Goal: Task Accomplishment & Management: Manage account settings

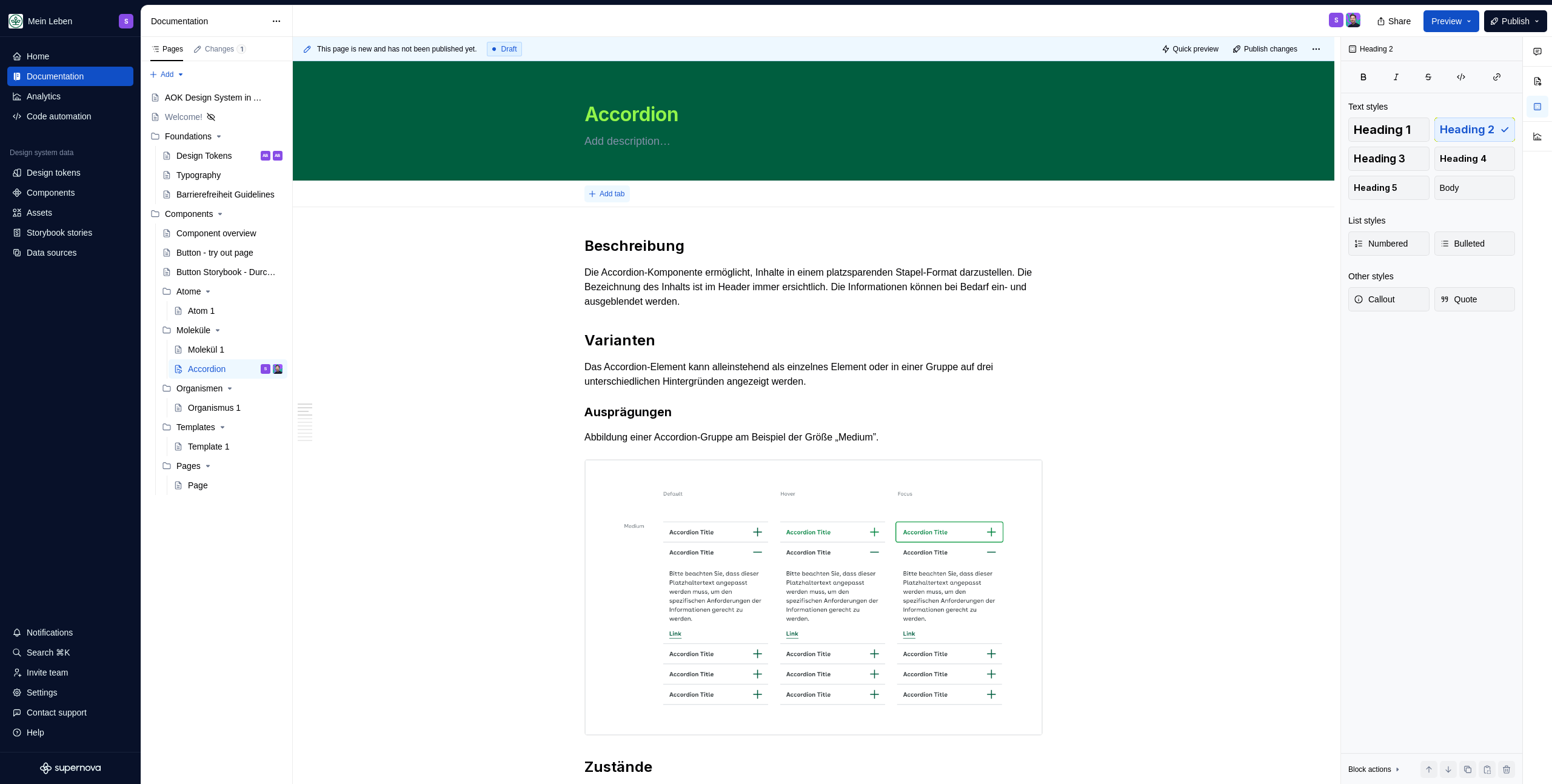
click at [616, 189] on span "Add tab" at bounding box center [612, 193] width 25 height 9
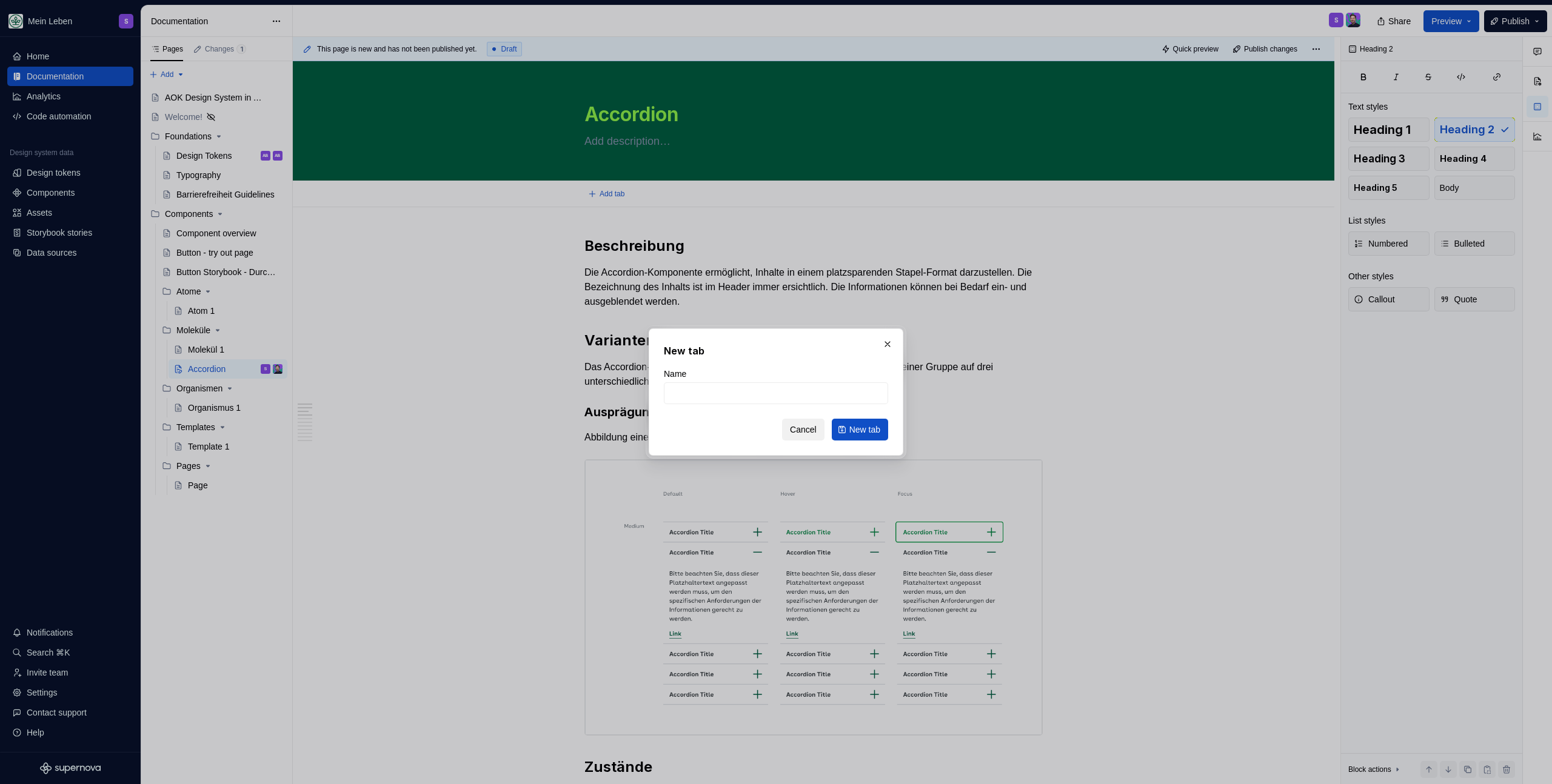
click at [799, 426] on span "Cancel" at bounding box center [803, 429] width 26 height 12
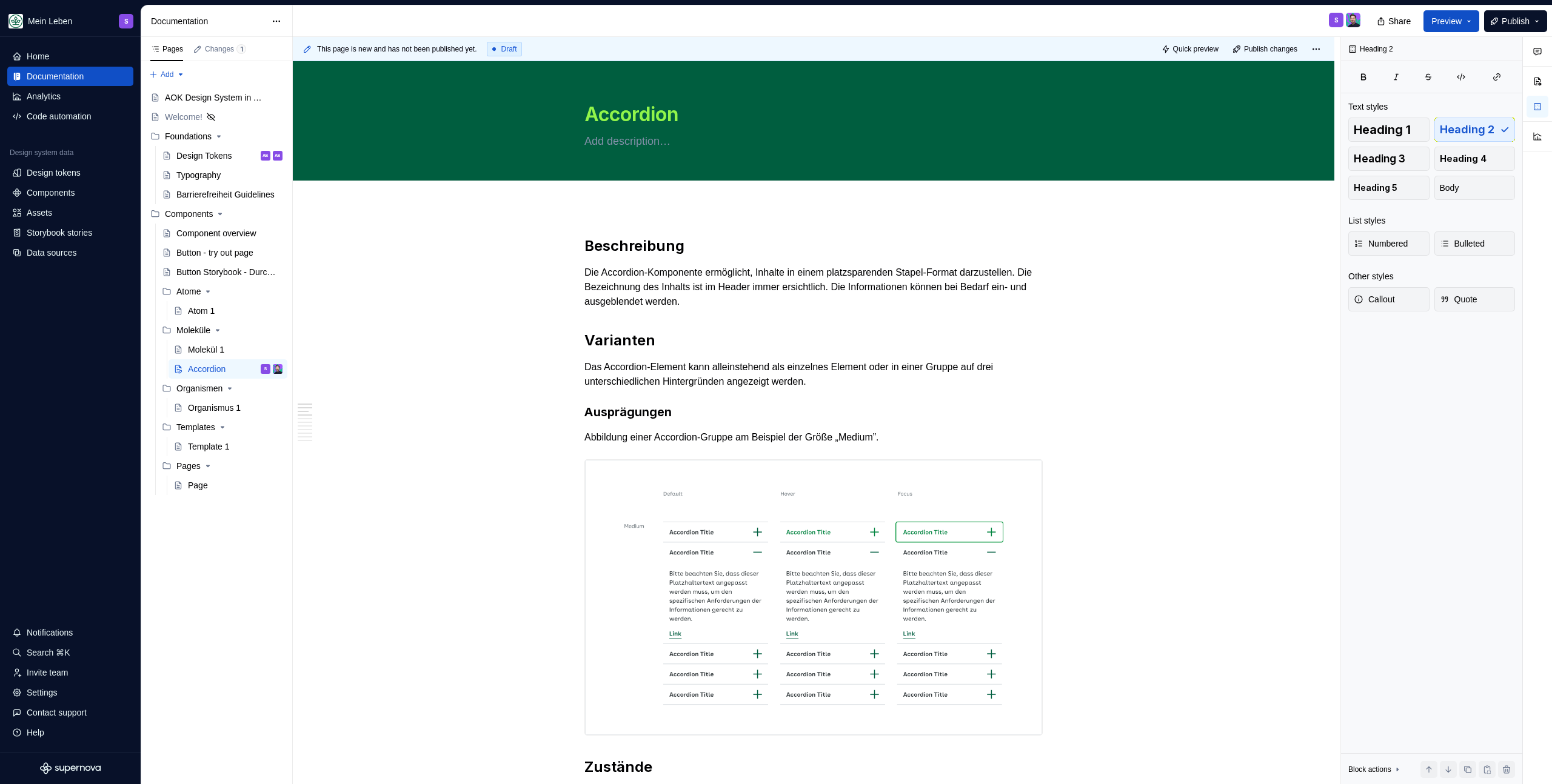
click at [786, 18] on div "S" at bounding box center [831, 21] width 1077 height 31
click at [61, 687] on div "Settings" at bounding box center [70, 692] width 116 height 12
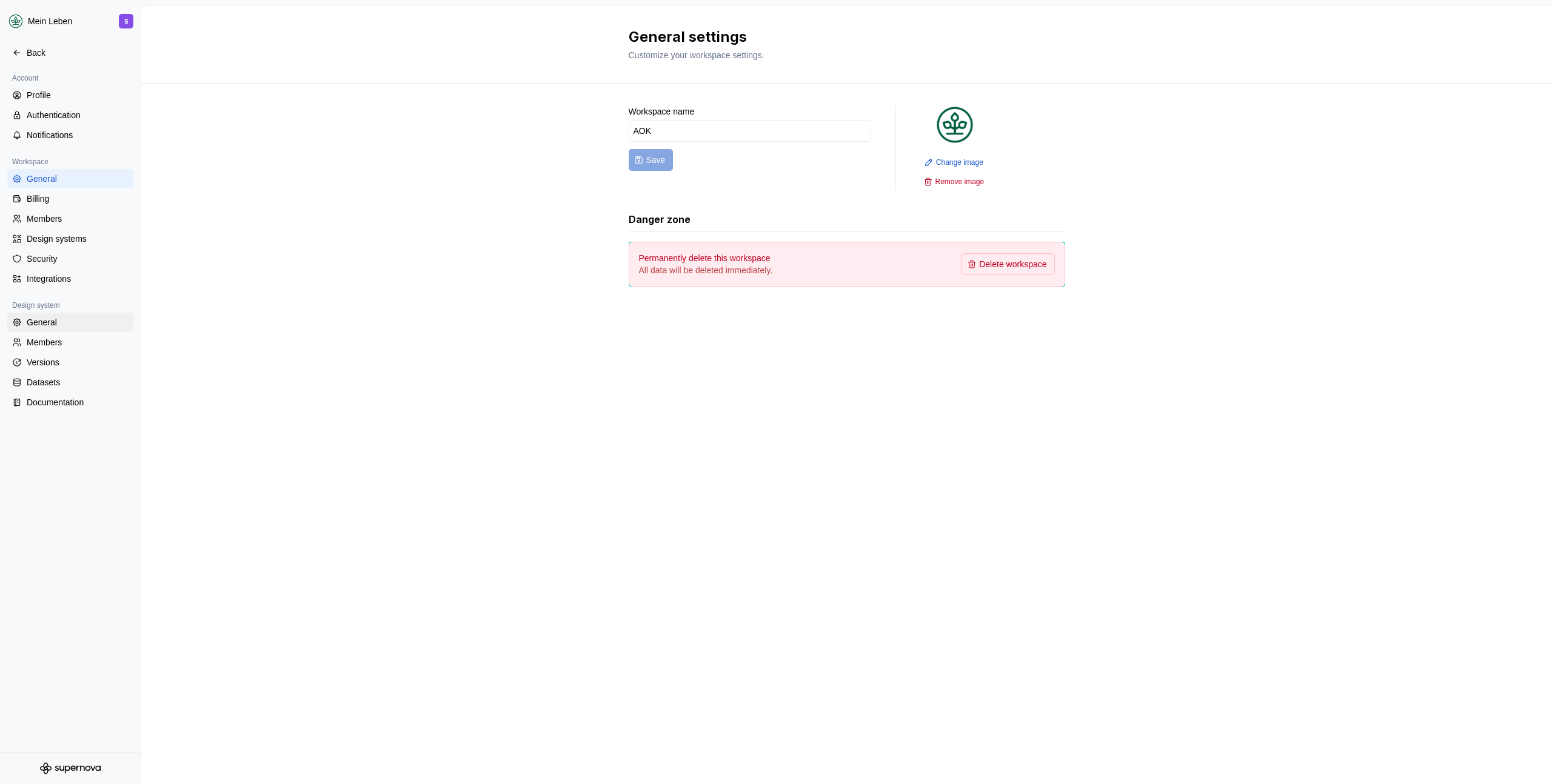
click at [47, 321] on div "General" at bounding box center [77, 322] width 102 height 12
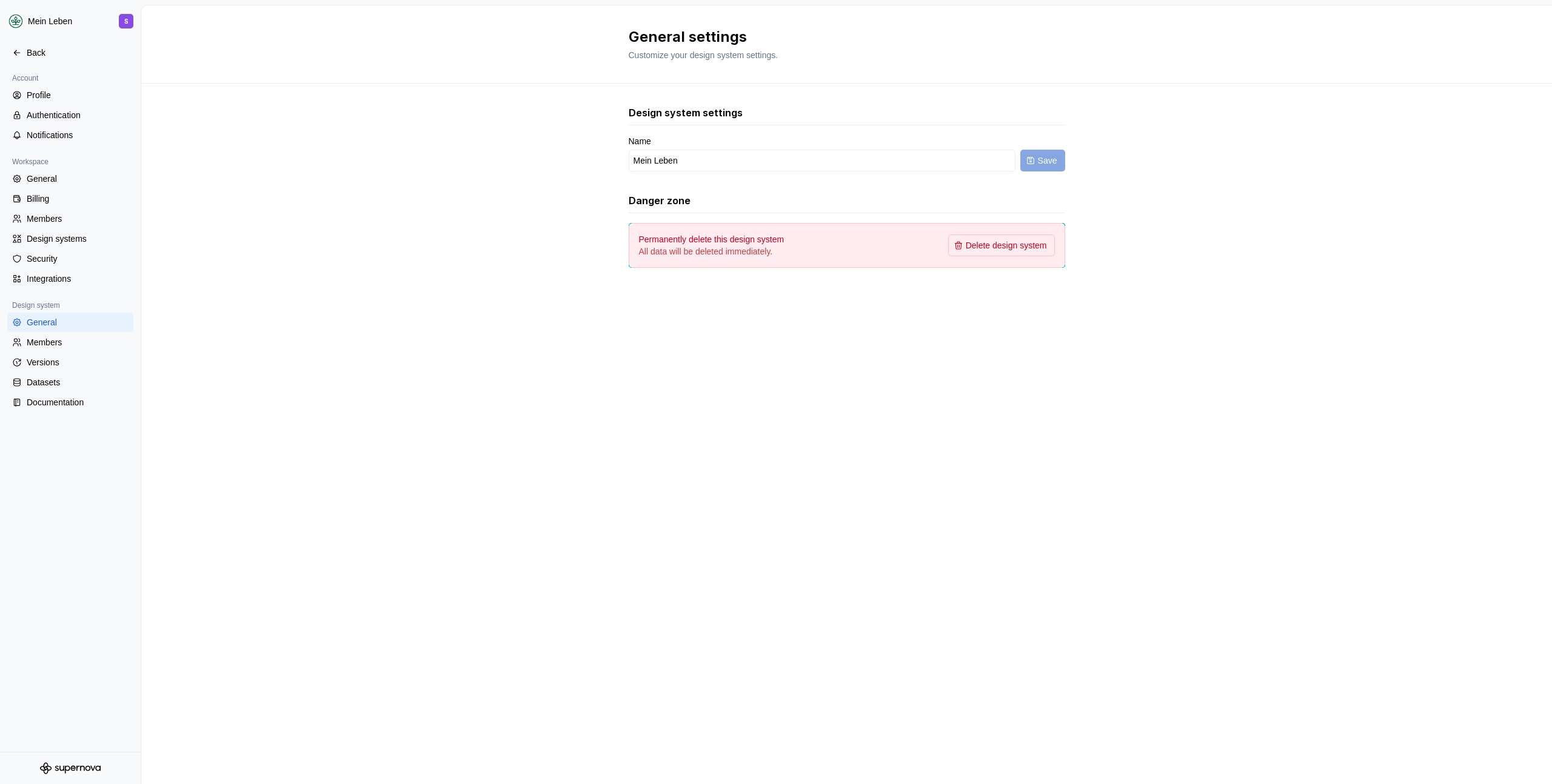
click at [308, 206] on div "Design system settings Name Mein Leben Save Danger zone Permanently delete this…" at bounding box center [847, 199] width 1410 height 230
click at [63, 199] on div "Billing" at bounding box center [77, 198] width 102 height 12
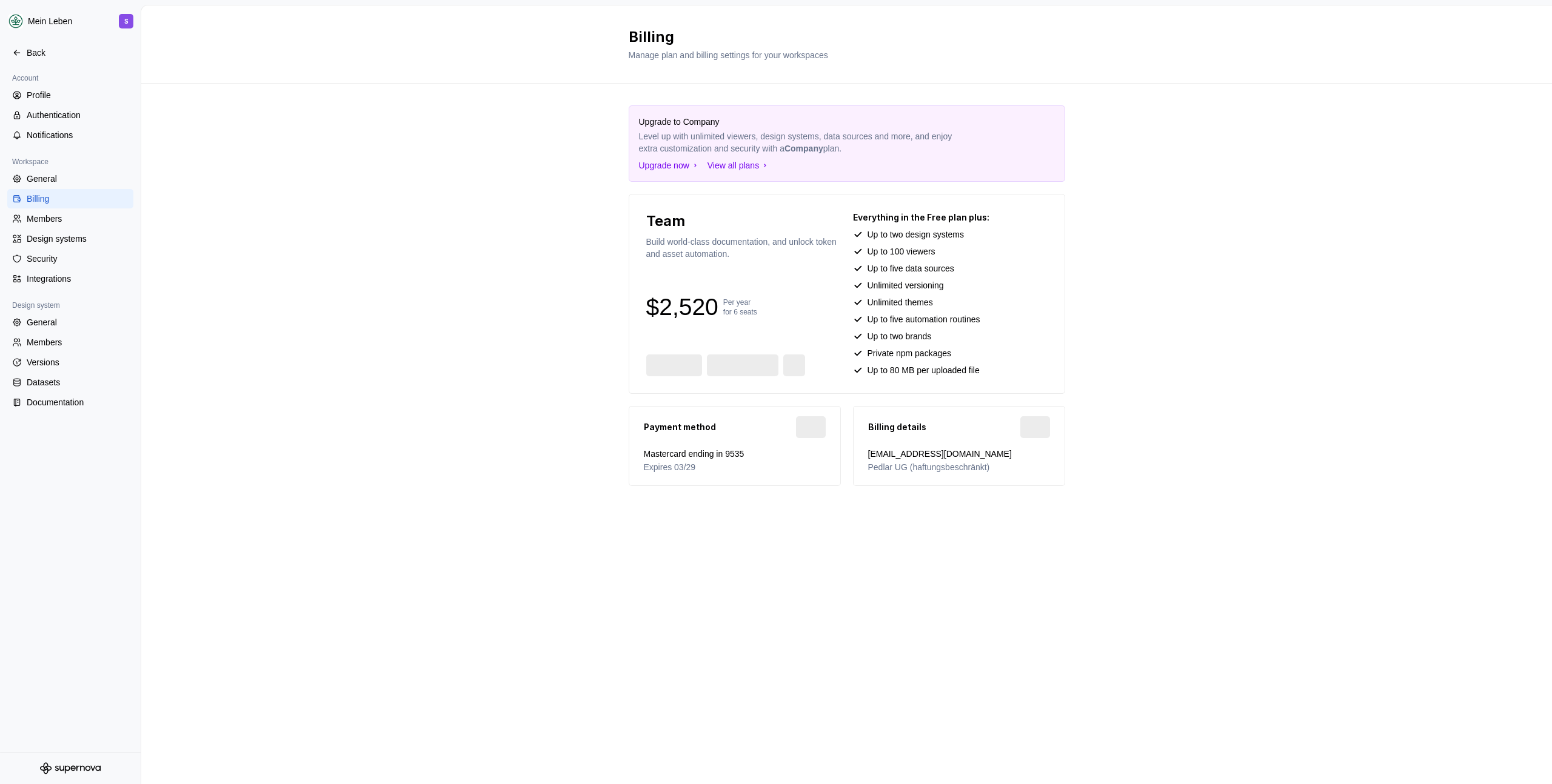
click at [332, 204] on div "Upgrade to Company Level up with unlimited viewers, design systems, data source…" at bounding box center [847, 308] width 1410 height 448
click at [585, 322] on div "Upgrade to Company Level up with unlimited viewers, design systems, data source…" at bounding box center [847, 308] width 1410 height 448
click at [1215, 275] on div "Upgrade to Company Level up with unlimited viewers, design systems, data source…" at bounding box center [847, 308] width 1410 height 448
click at [532, 269] on div "Upgrade to Company Level up with unlimited viewers, design systems, data source…" at bounding box center [847, 308] width 1410 height 448
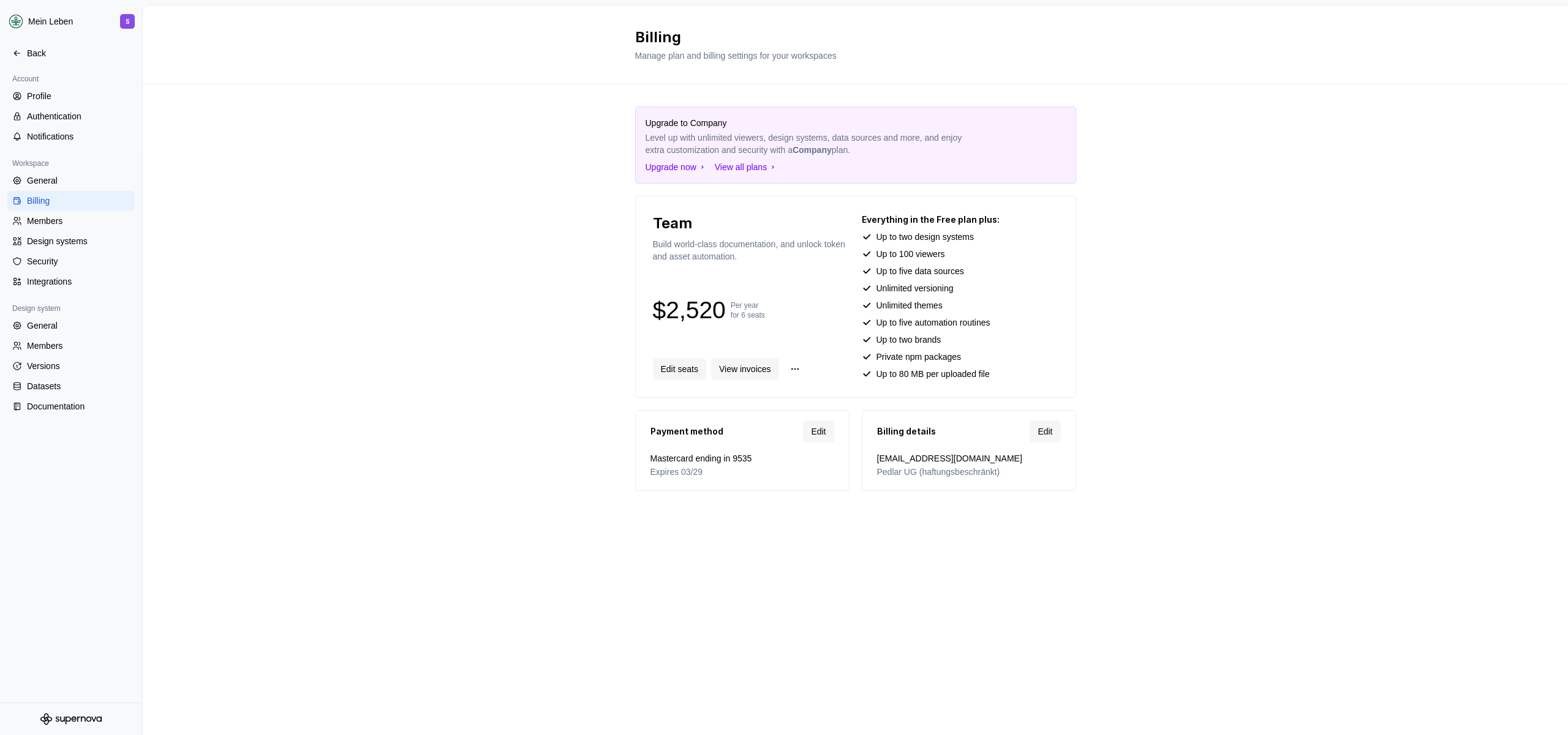
click at [503, 346] on div "Upgrade to Company Level up with unlimited viewers, design systems, data source…" at bounding box center [856, 311] width 1425 height 453
click at [49, 61] on div "Back" at bounding box center [72, 53] width 128 height 20
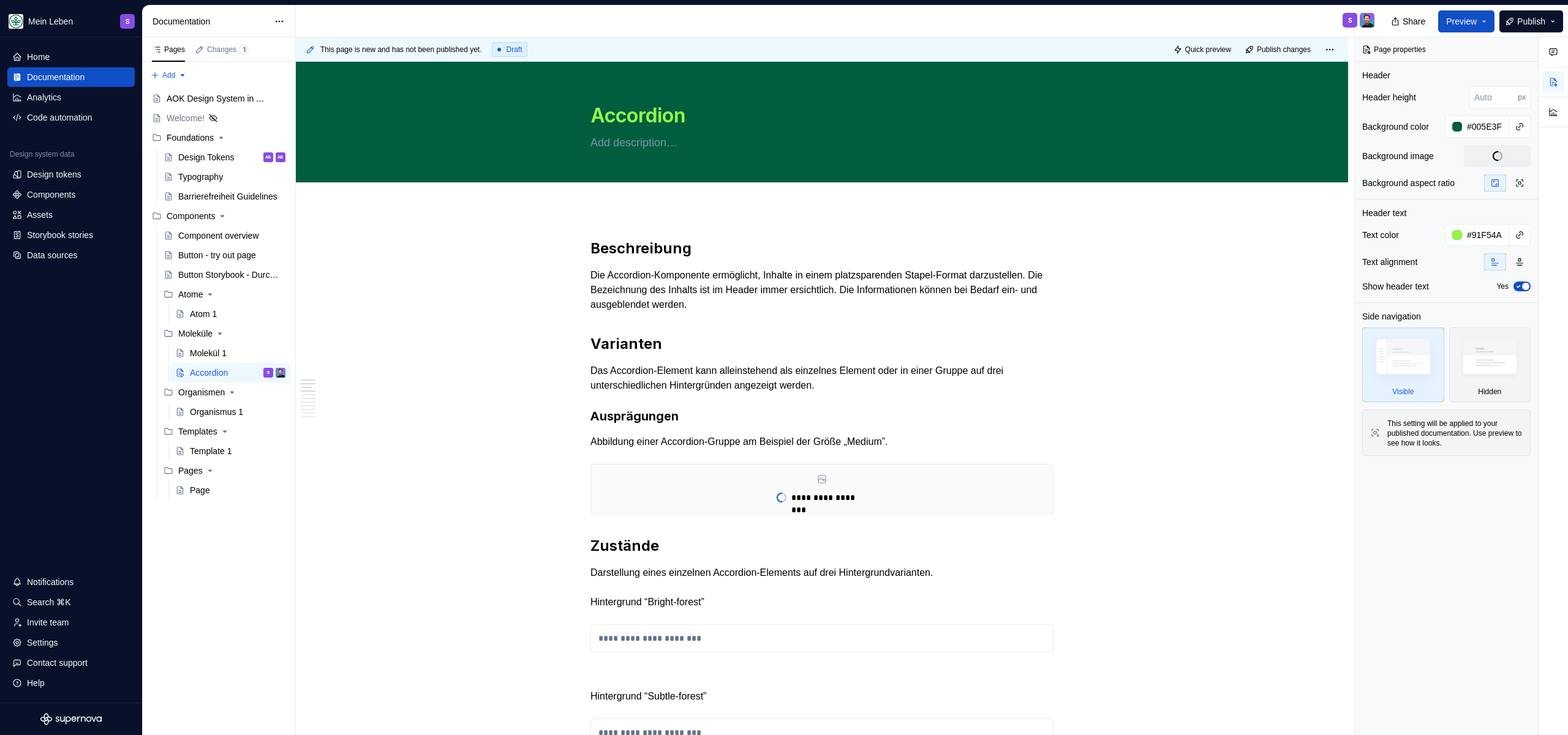
click at [410, 25] on div "S" at bounding box center [839, 21] width 1088 height 31
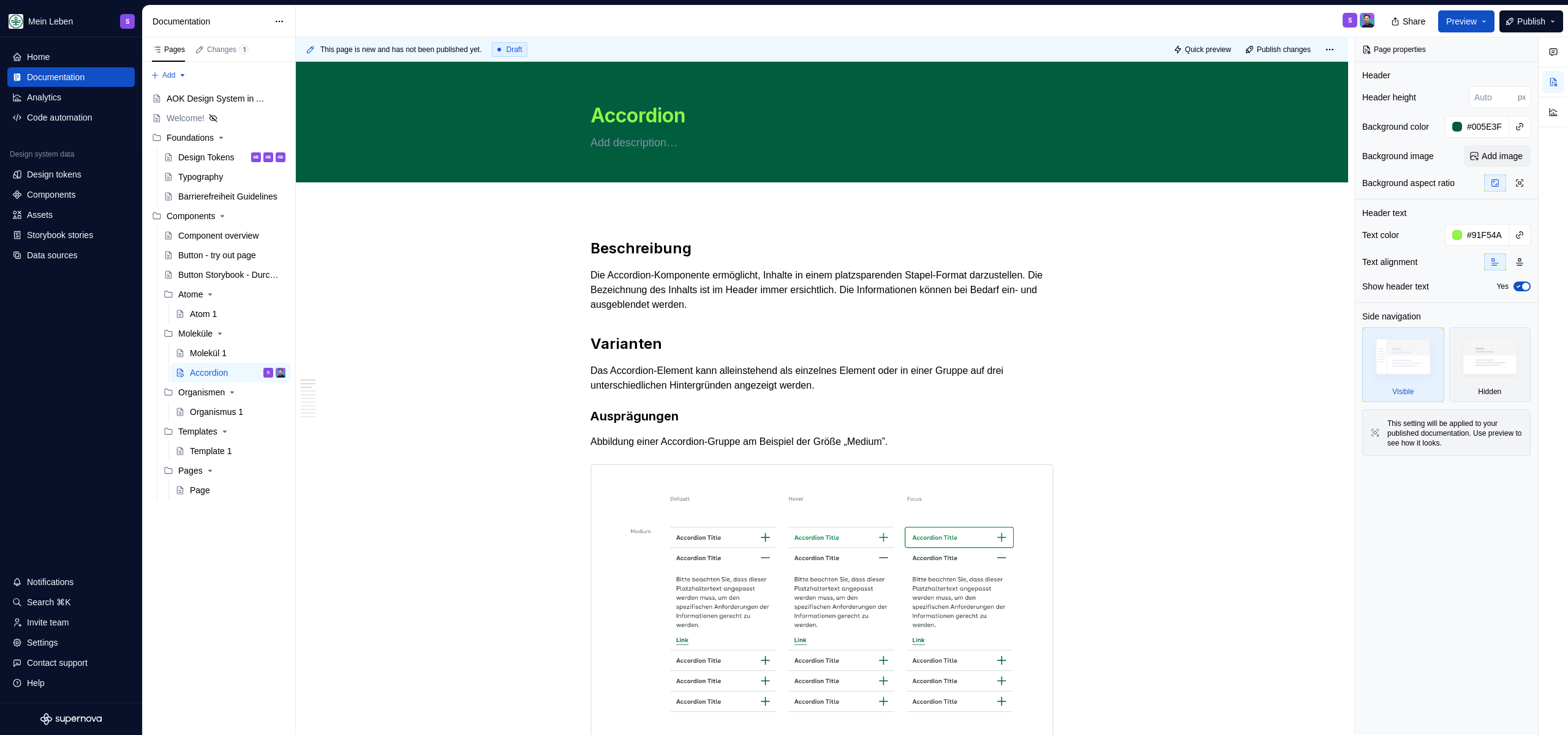
type textarea "*"
click at [57, 643] on div "Settings" at bounding box center [42, 643] width 31 height 12
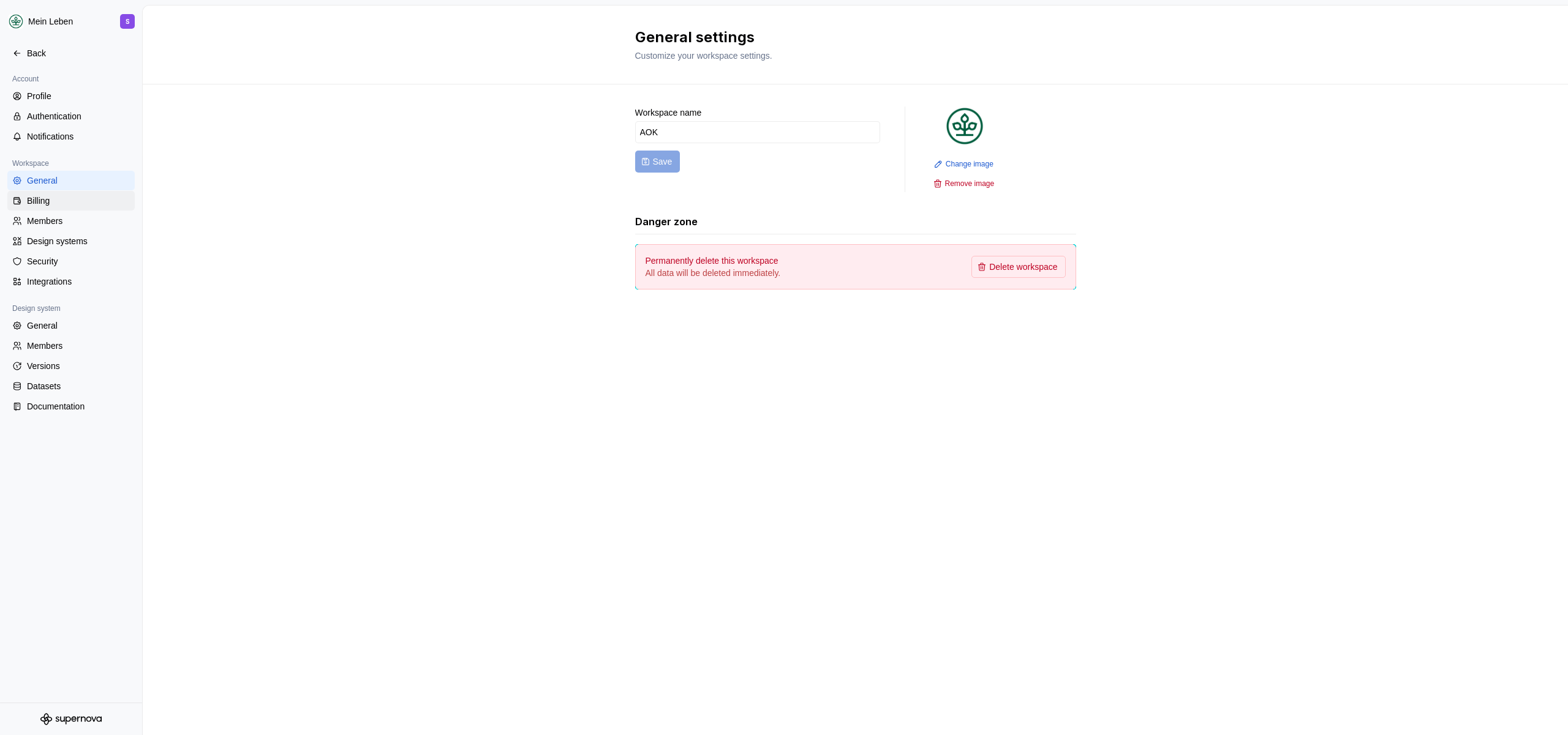
click at [71, 205] on div "Billing" at bounding box center [78, 200] width 103 height 12
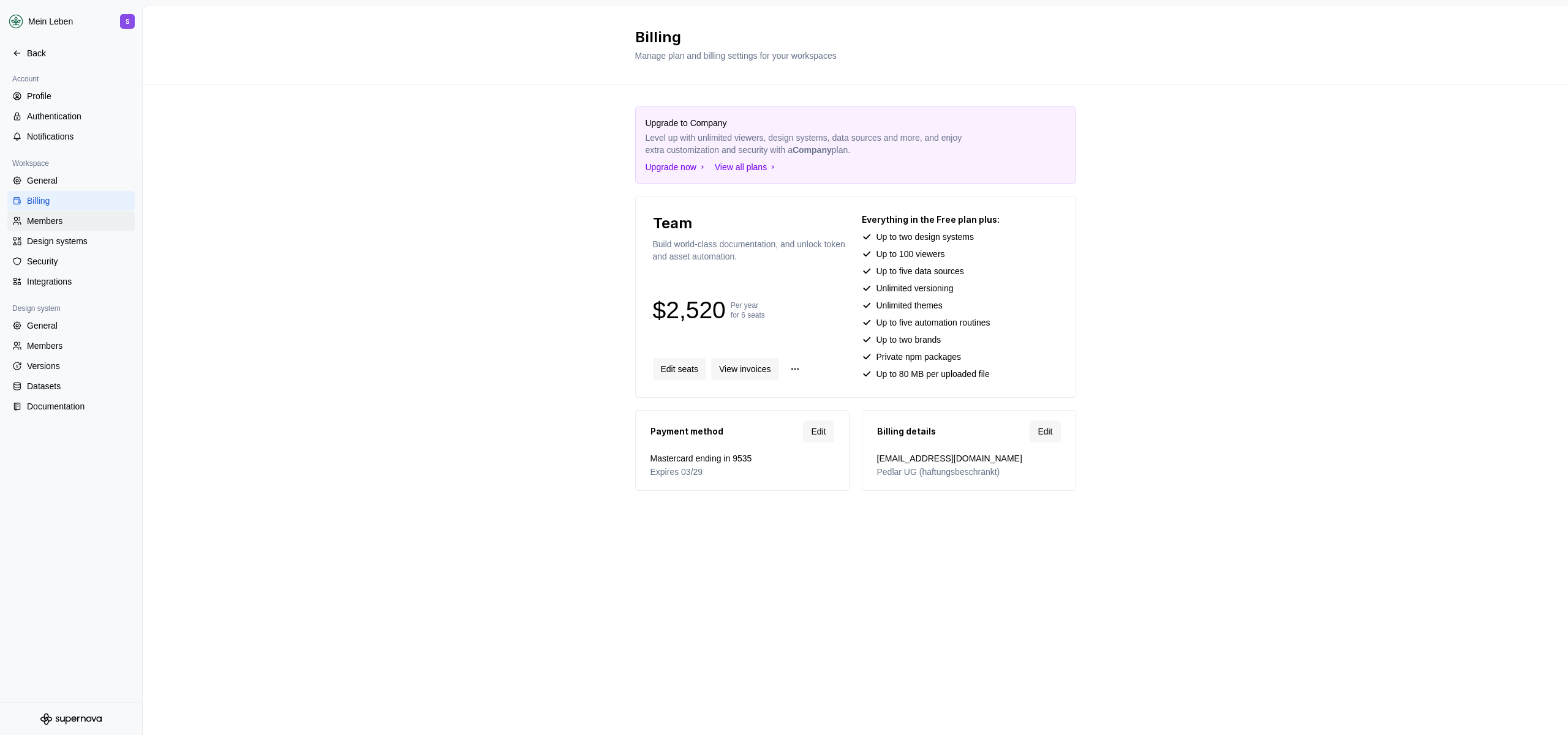
click at [45, 221] on div "Members" at bounding box center [78, 220] width 103 height 12
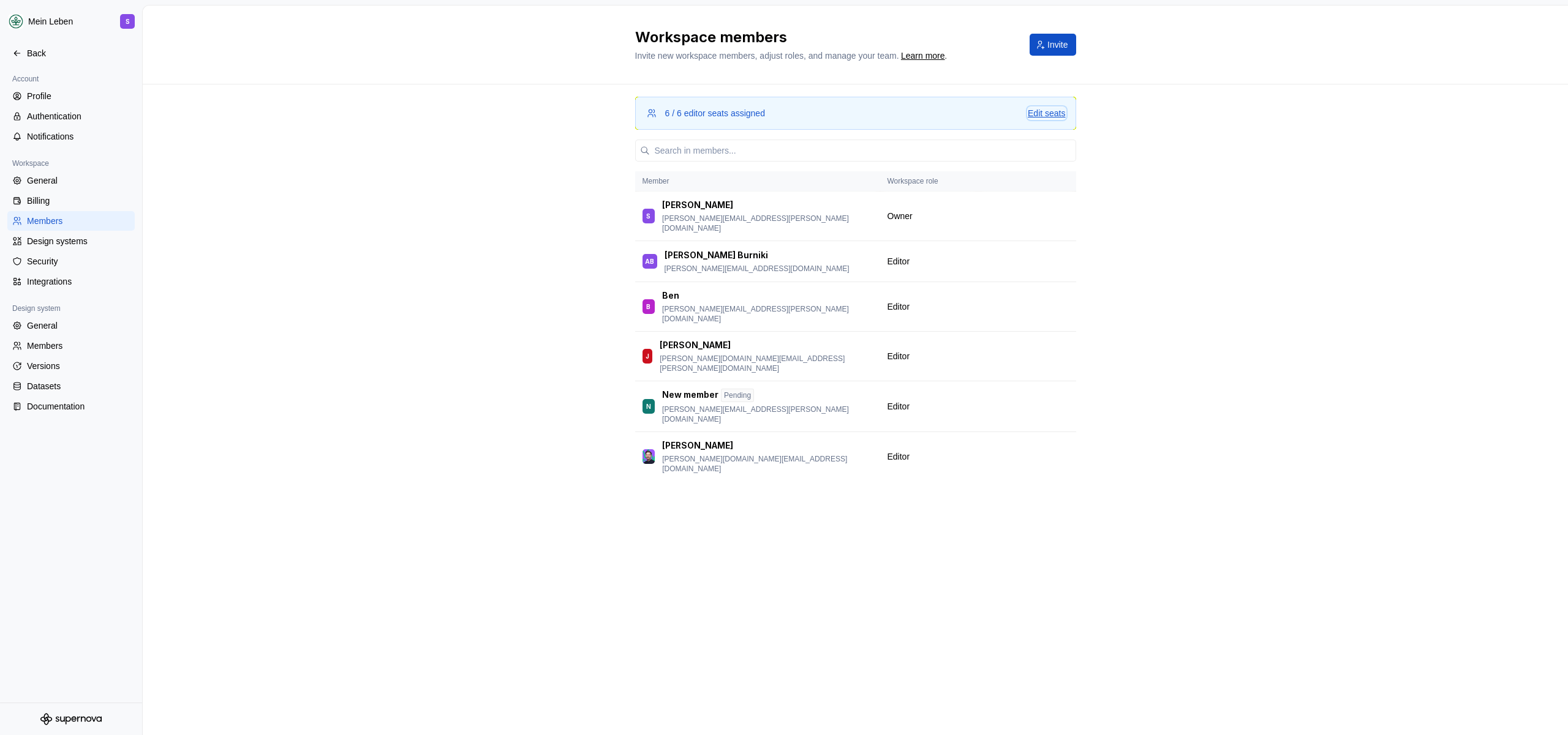
click at [1050, 114] on div "Edit seats" at bounding box center [1045, 112] width 37 height 12
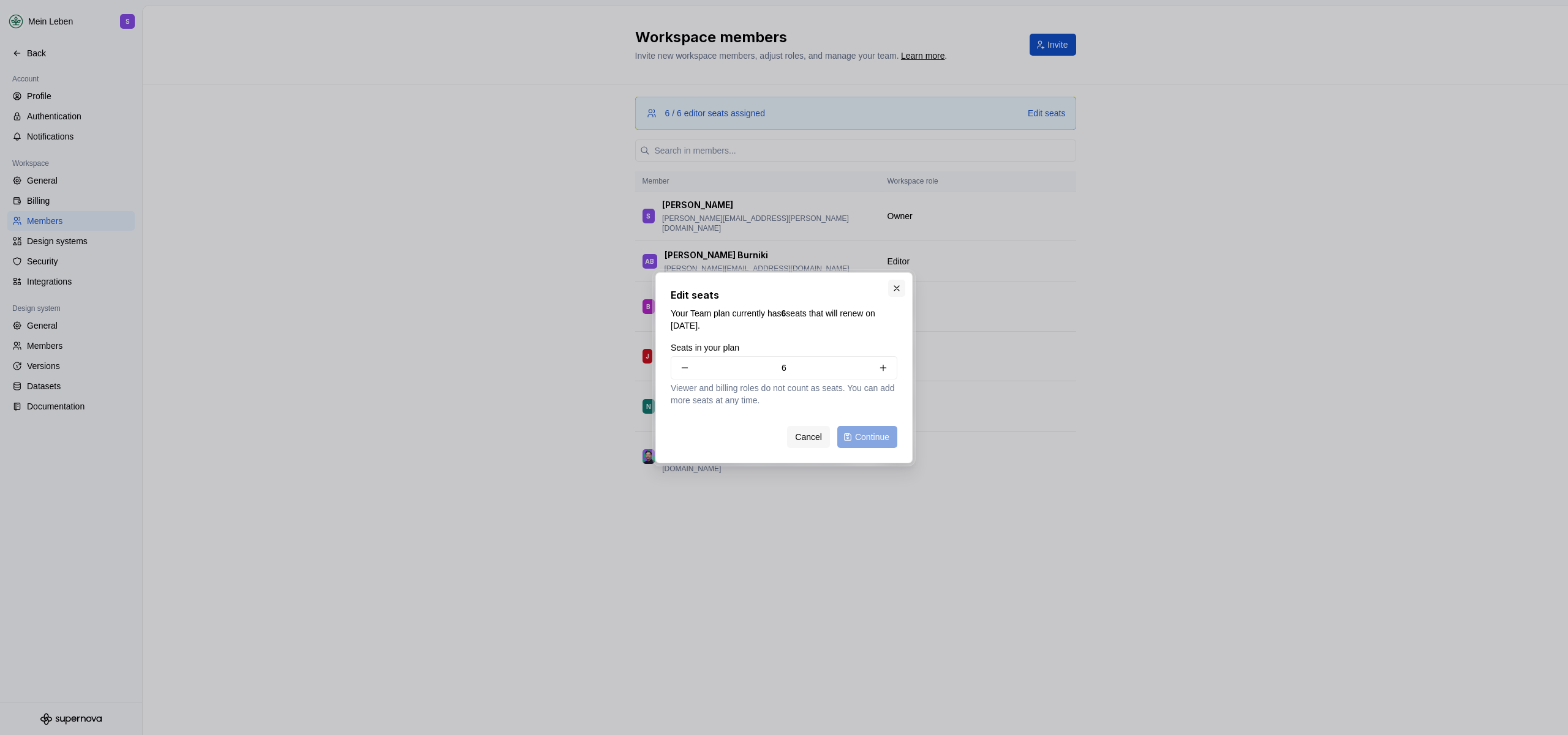
click at [901, 290] on button "button" at bounding box center [897, 288] width 17 height 17
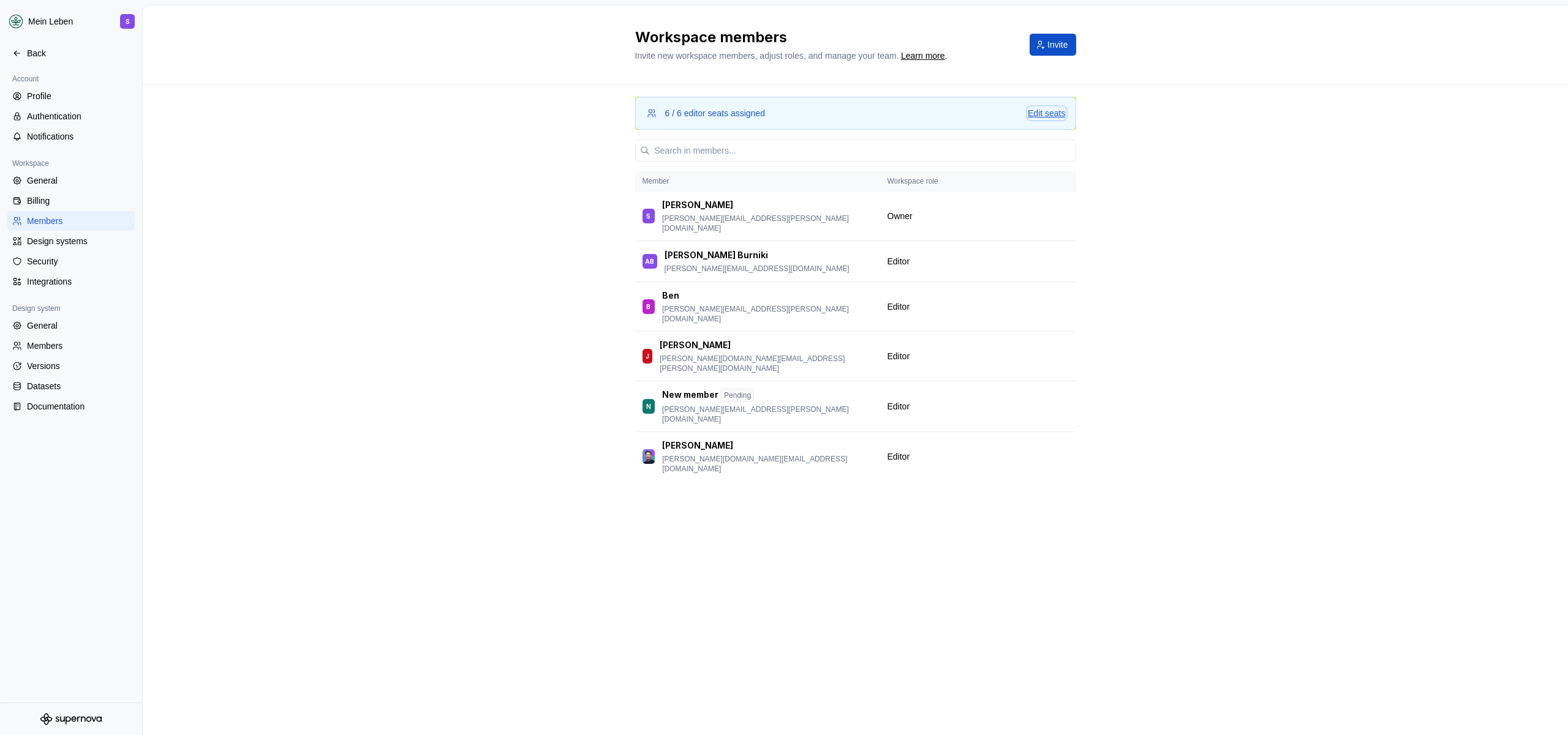
click at [1058, 112] on div "Edit seats" at bounding box center [1045, 112] width 37 height 12
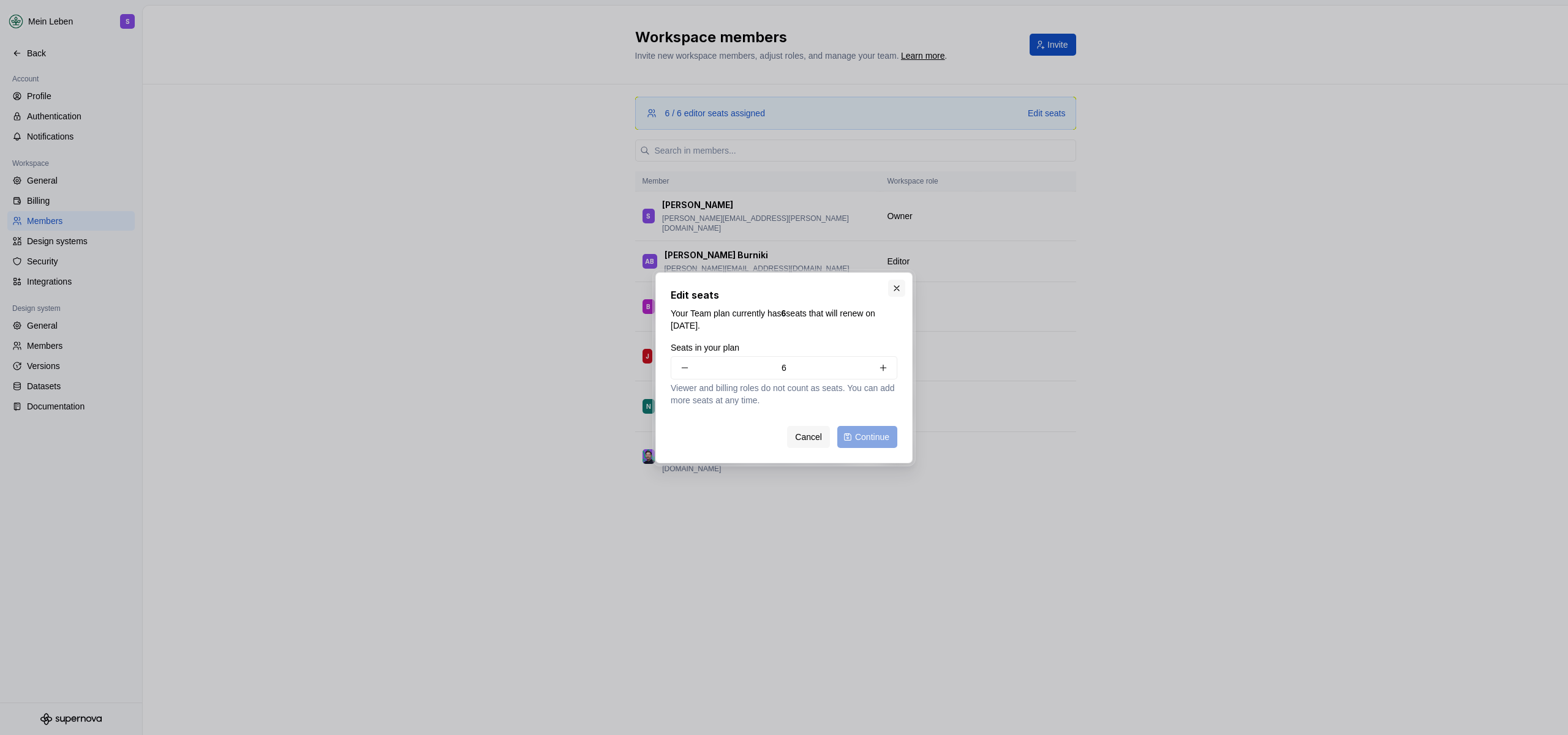
click at [897, 292] on button "button" at bounding box center [897, 288] width 17 height 17
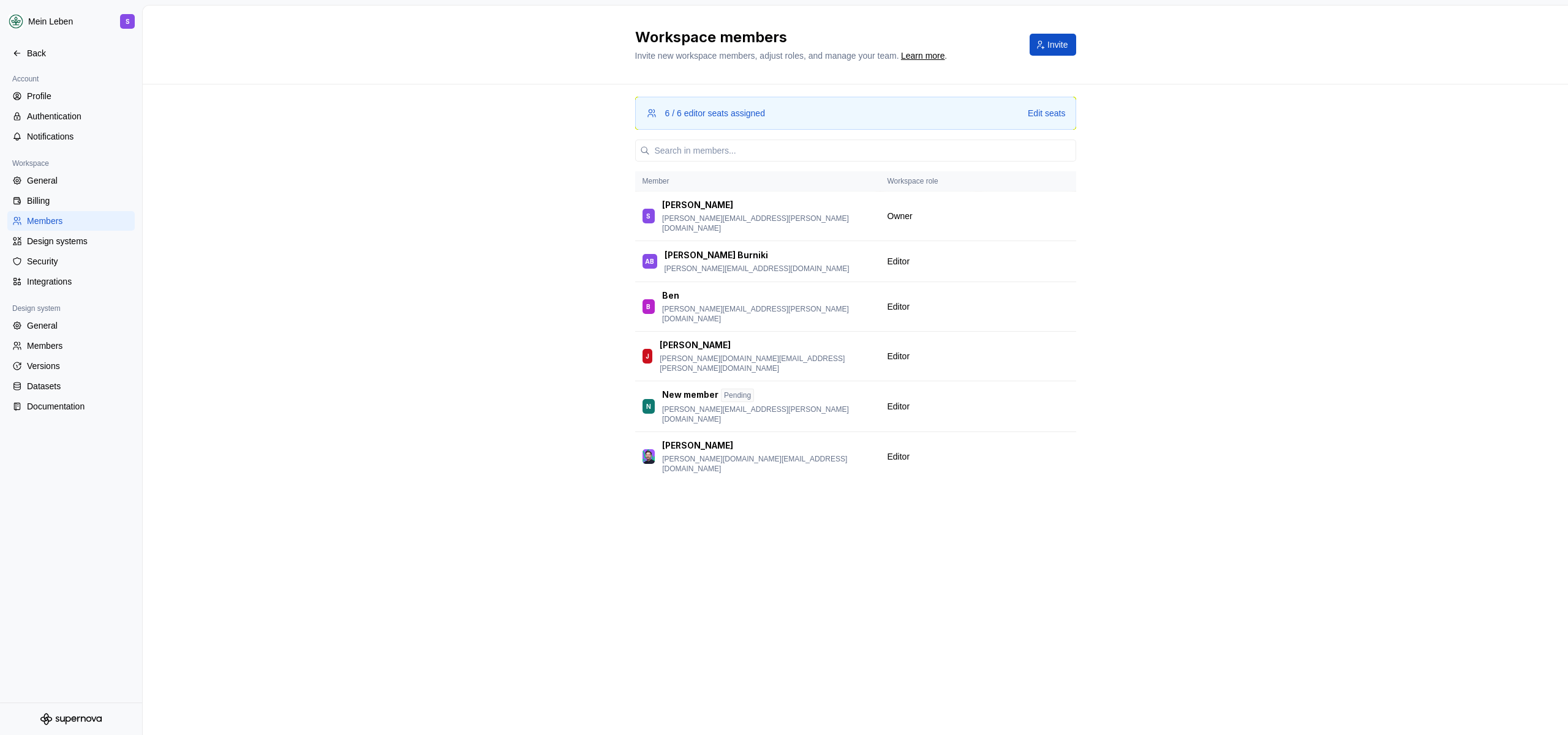
click at [576, 296] on div "6 / 6 editor seats assigned Edit seats Member Workspace role S [PERSON_NAME] [P…" at bounding box center [856, 306] width 1425 height 443
